Goal: Task Accomplishment & Management: Manage account settings

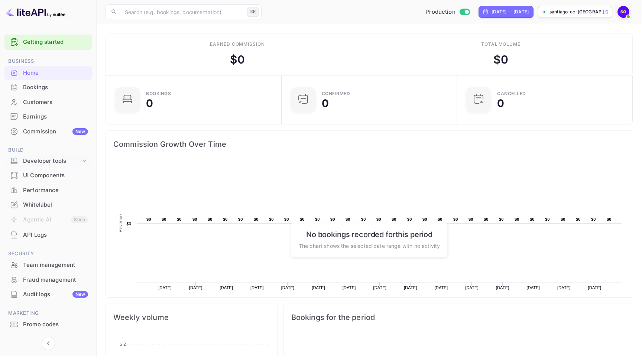
click at [41, 160] on div "Developer tools" at bounding box center [52, 161] width 58 height 9
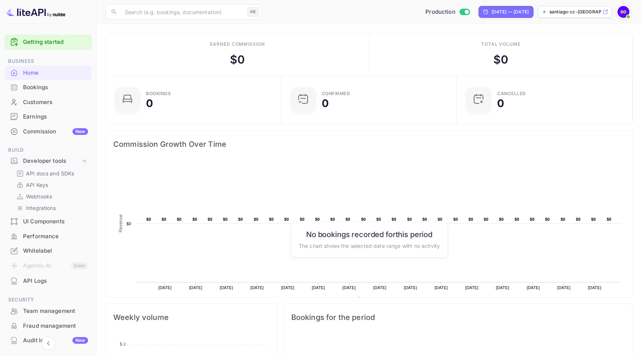
click at [47, 127] on div "Commission New" at bounding box center [55, 131] width 65 height 9
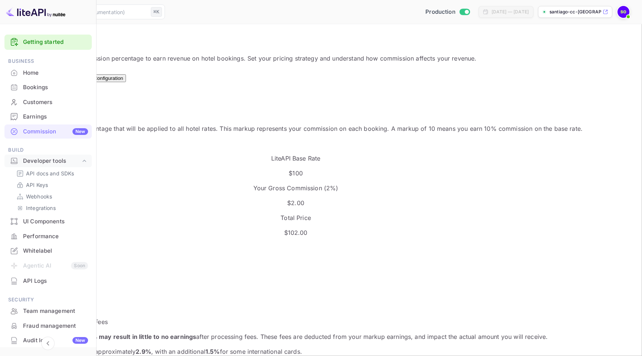
scroll to position [23, 0]
click at [56, 204] on p "Integrations" at bounding box center [41, 208] width 30 height 8
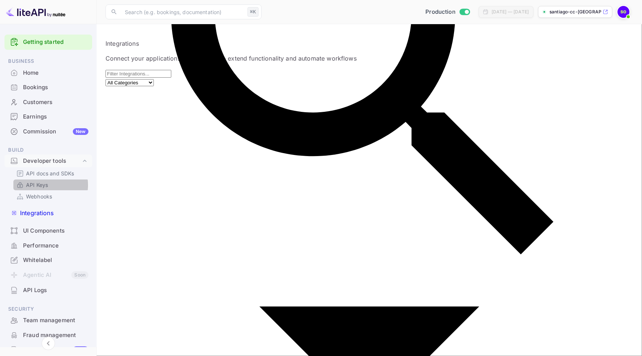
click at [43, 181] on p "API Keys" at bounding box center [37, 185] width 22 height 8
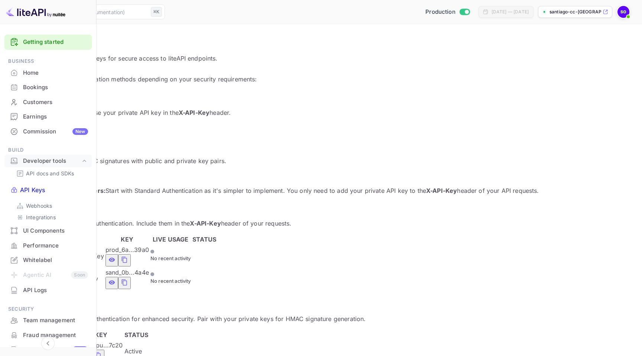
click at [625, 15] on span at bounding box center [628, 16] width 7 height 7
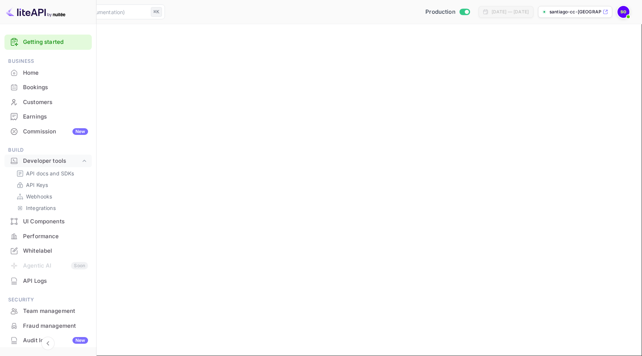
click at [87, 65] on button "Payment methods" at bounding box center [64, 62] width 46 height 8
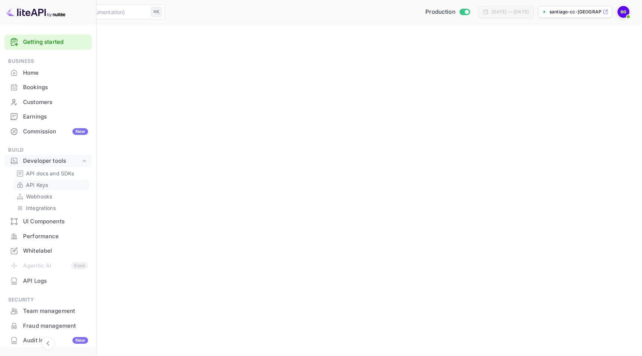
click at [44, 181] on p "API Keys" at bounding box center [37, 185] width 22 height 8
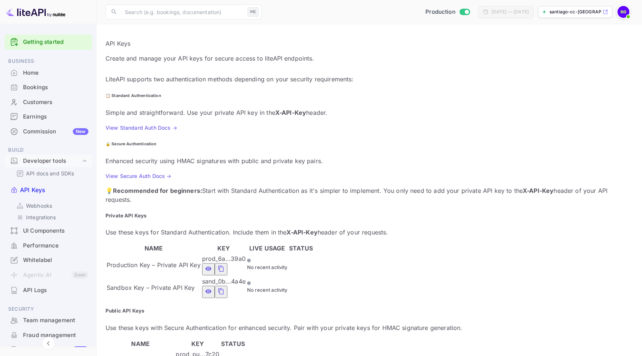
scroll to position [26, 0]
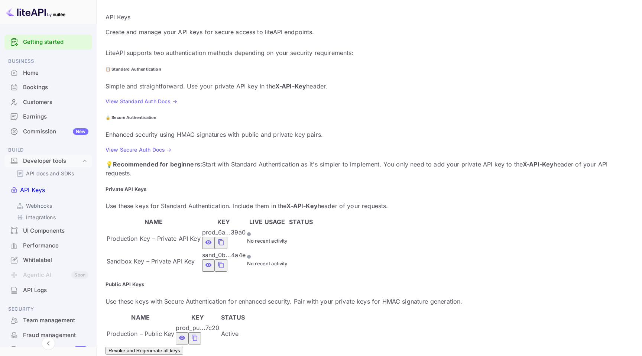
click at [225, 238] on icon "private api keys table" at bounding box center [221, 242] width 7 height 9
